Goal: Task Accomplishment & Management: Complete application form

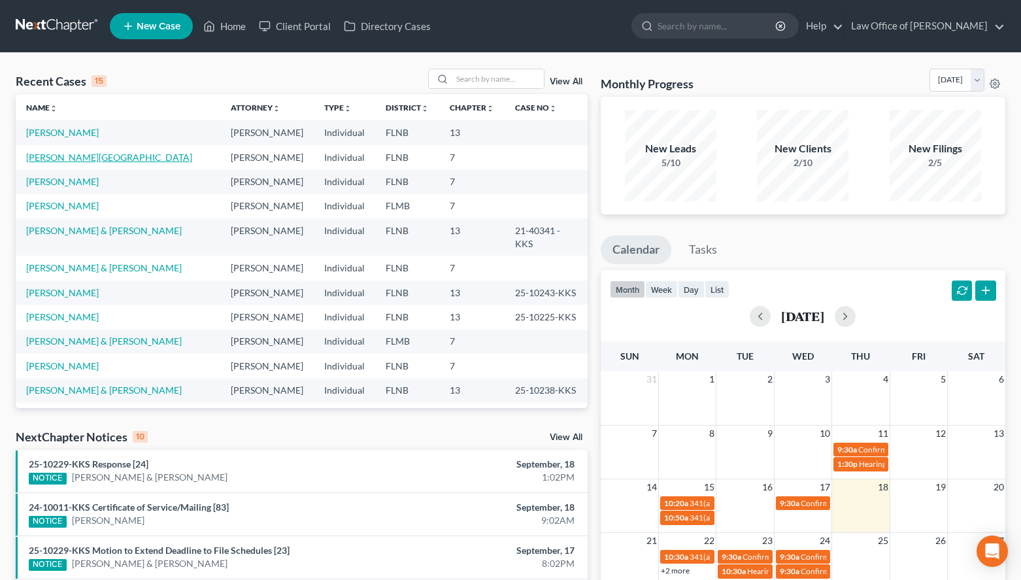
click at [70, 162] on link "[PERSON_NAME][GEOGRAPHIC_DATA]" at bounding box center [109, 157] width 166 height 11
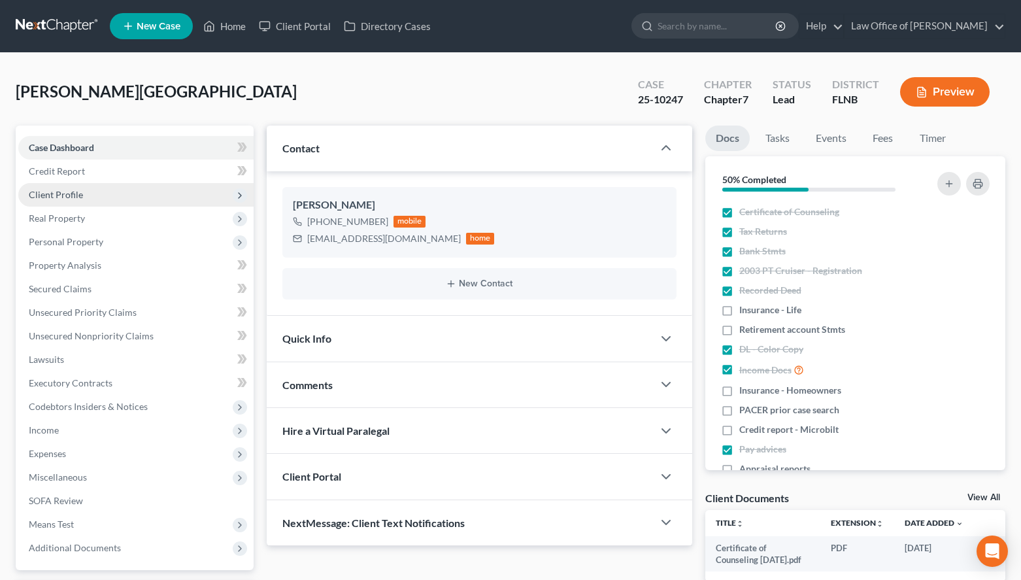
click at [110, 201] on span "Client Profile" at bounding box center [135, 195] width 235 height 24
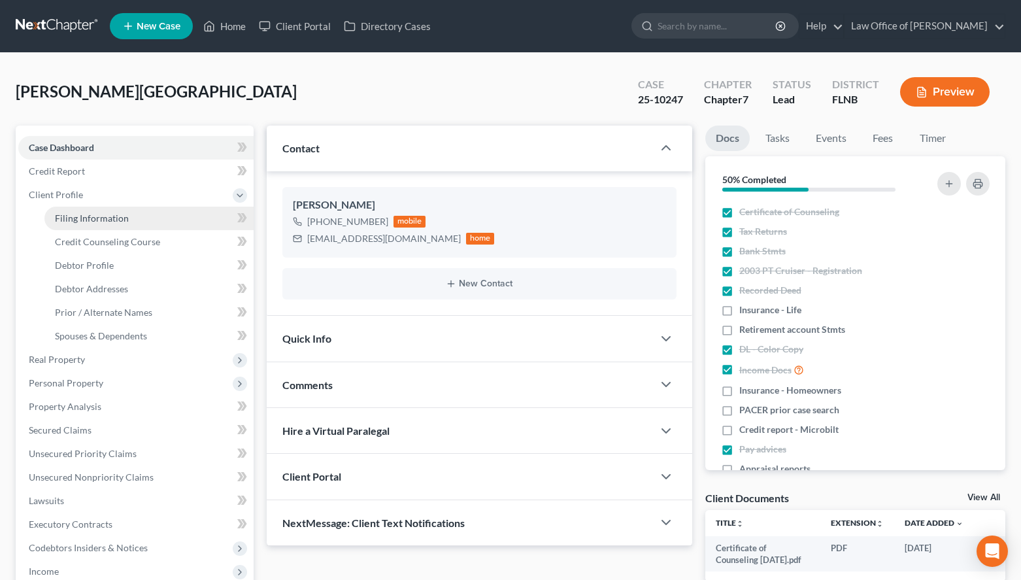
click at [125, 218] on span "Filing Information" at bounding box center [92, 218] width 74 height 11
select select "1"
select select "0"
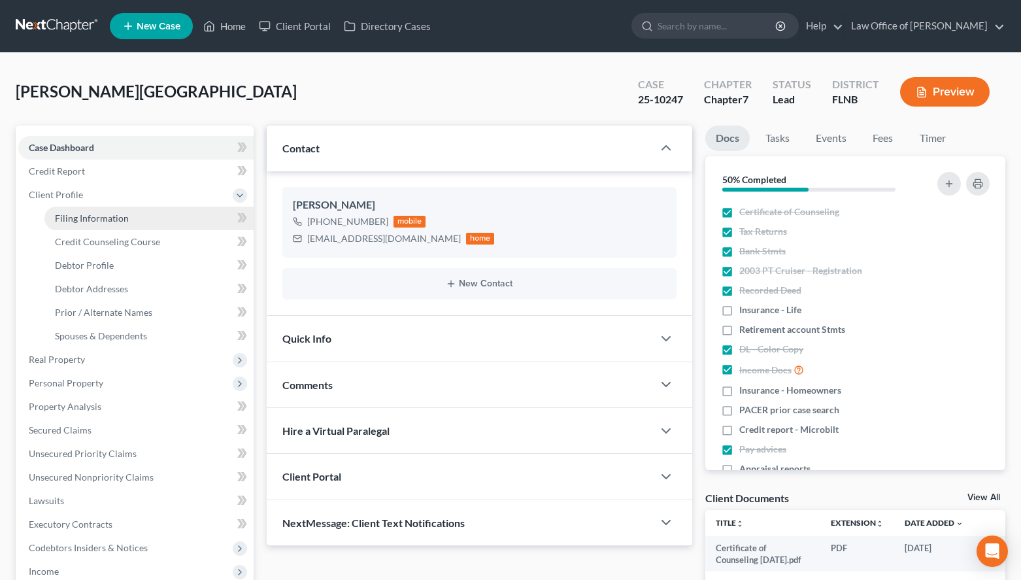
select select "9"
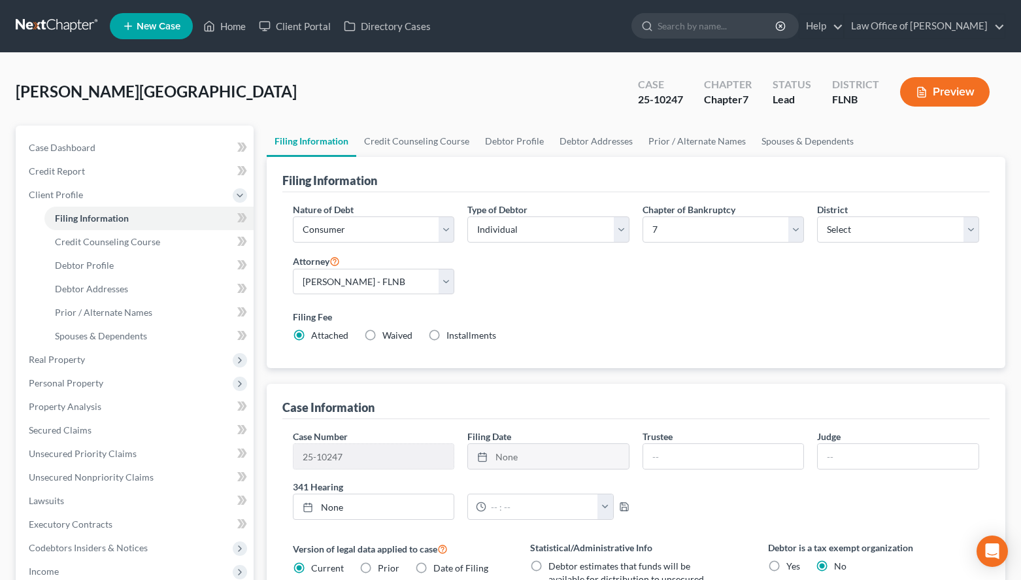
click at [41, 22] on link at bounding box center [58, 26] width 84 height 24
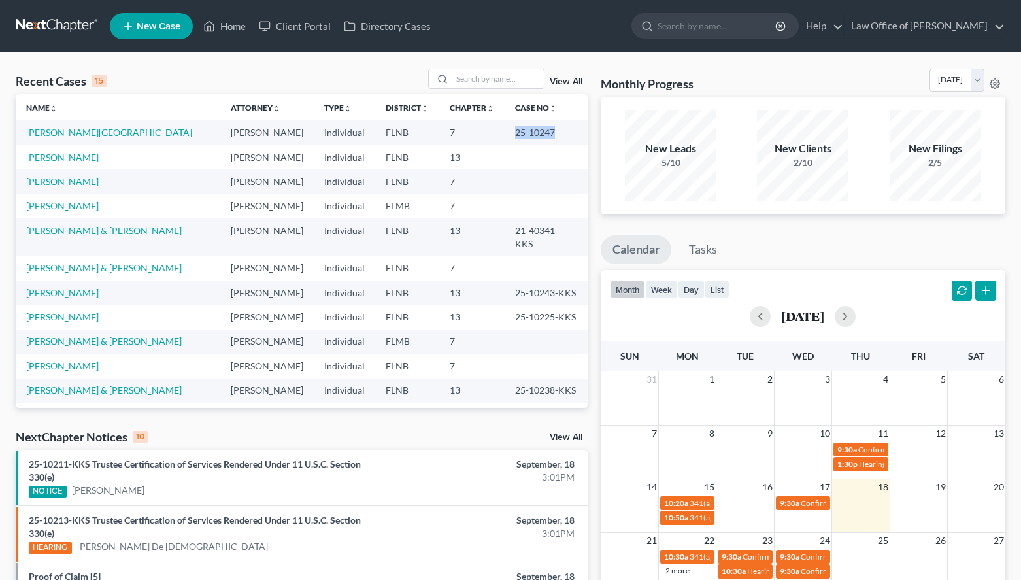
drag, startPoint x: 504, startPoint y: 131, endPoint x: 563, endPoint y: 135, distance: 59.0
click at [563, 135] on td "25-10247" at bounding box center [546, 132] width 83 height 24
copy td "25-10247"
